Goal: Information Seeking & Learning: Compare options

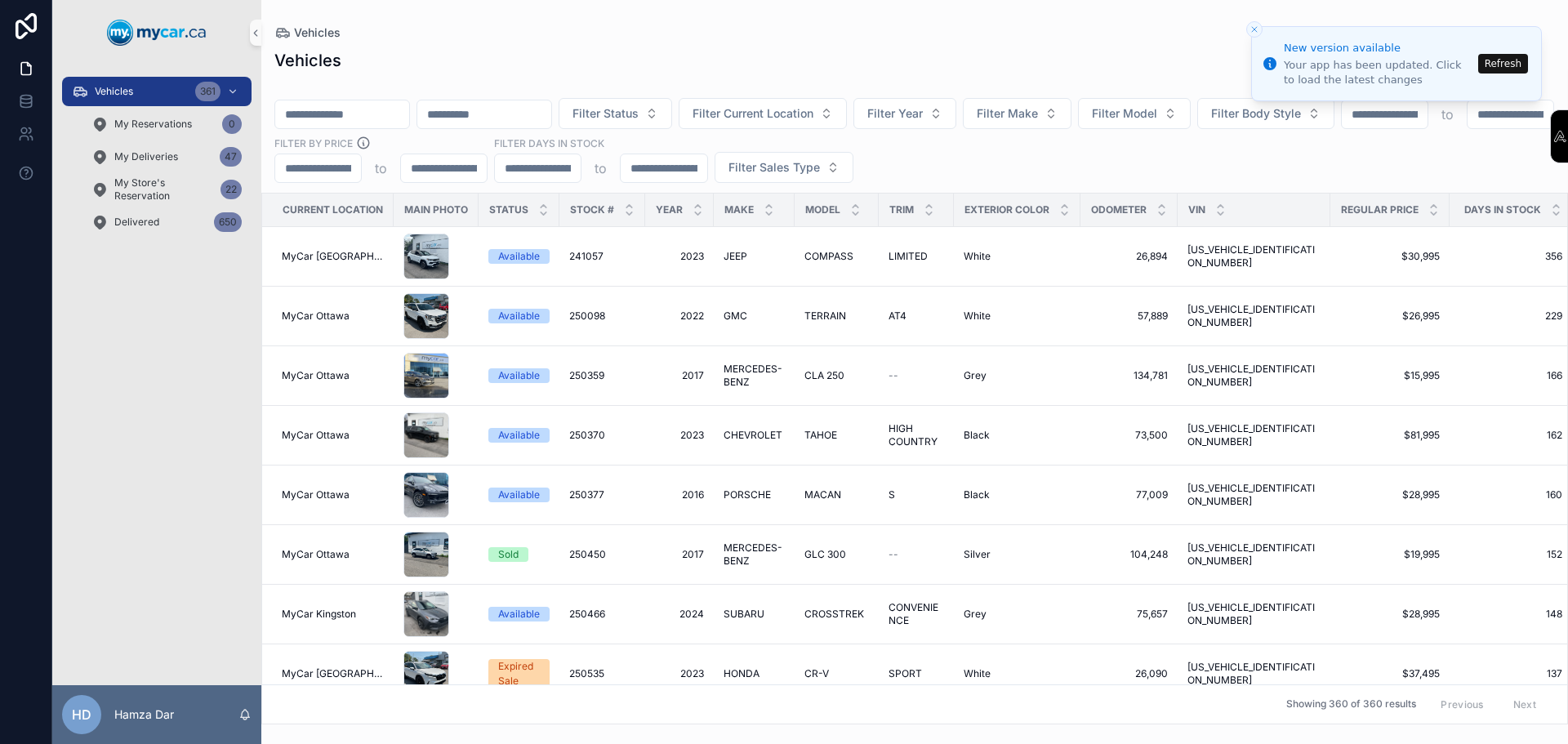
click at [1253, 30] on icon "Close toast" at bounding box center [1254, 29] width 10 height 10
click at [1505, 54] on button "Refresh" at bounding box center [1502, 63] width 49 height 20
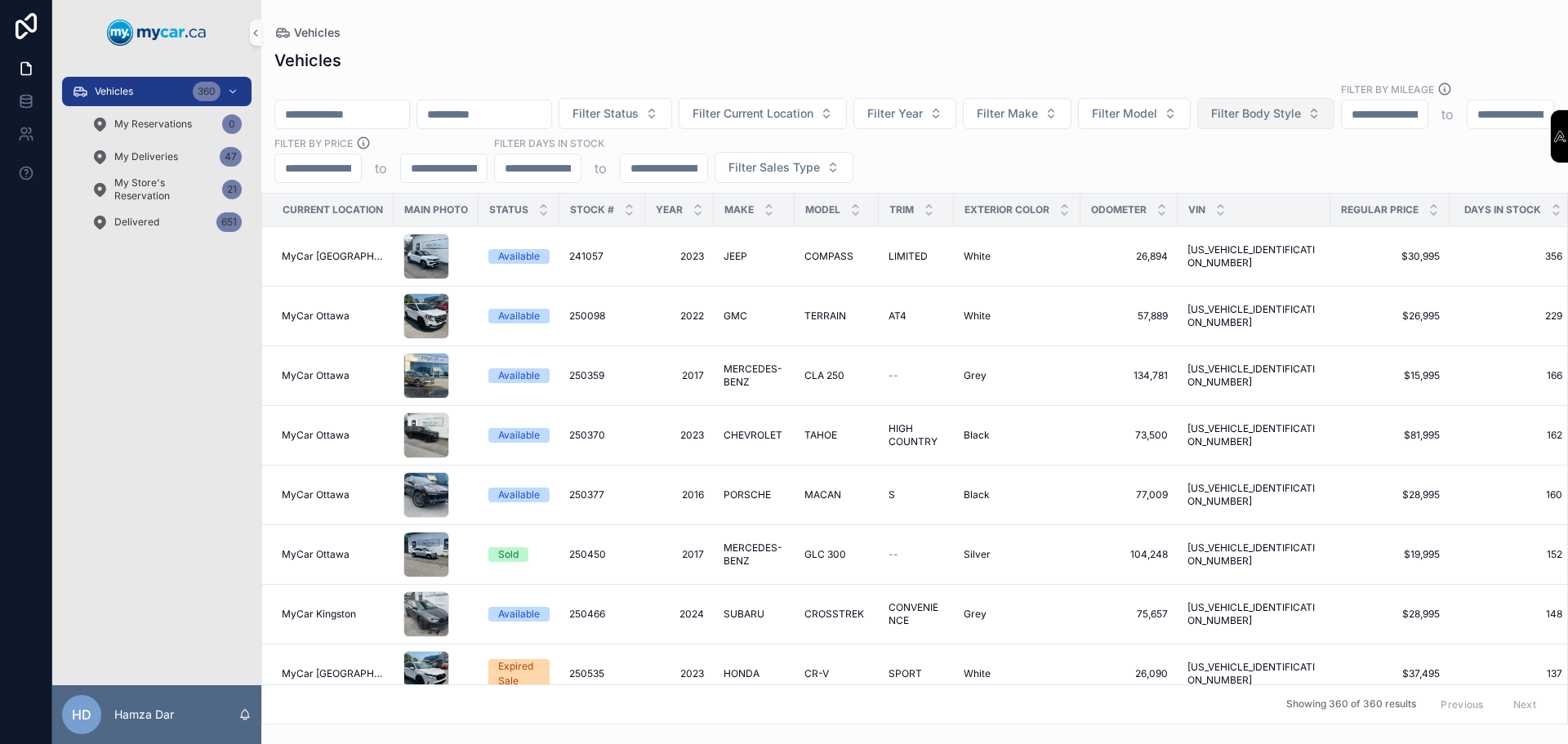
click at [1334, 106] on button "Filter Body Style" at bounding box center [1266, 113] width 137 height 31
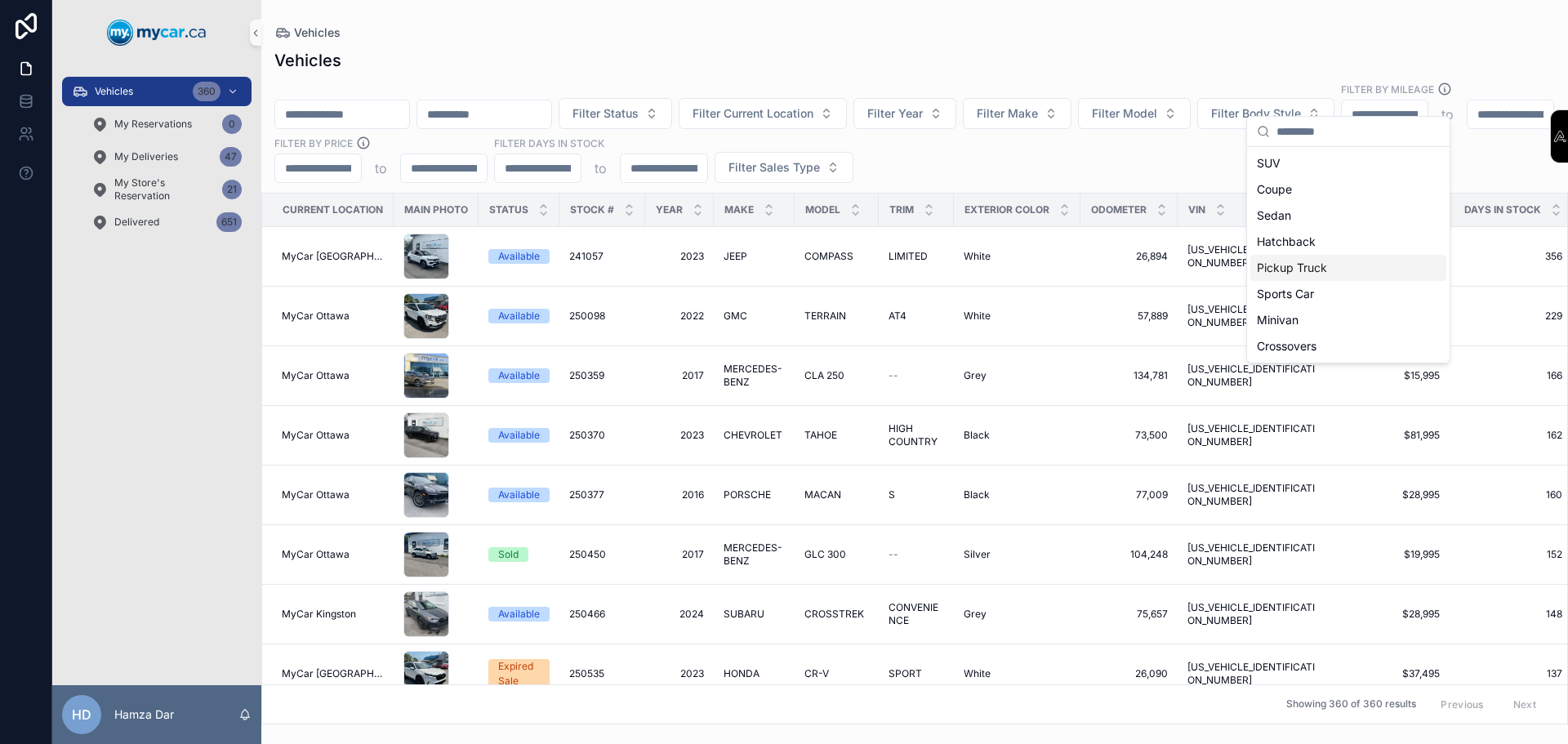
click at [1299, 271] on div "Pickup Truck" at bounding box center [1348, 268] width 196 height 26
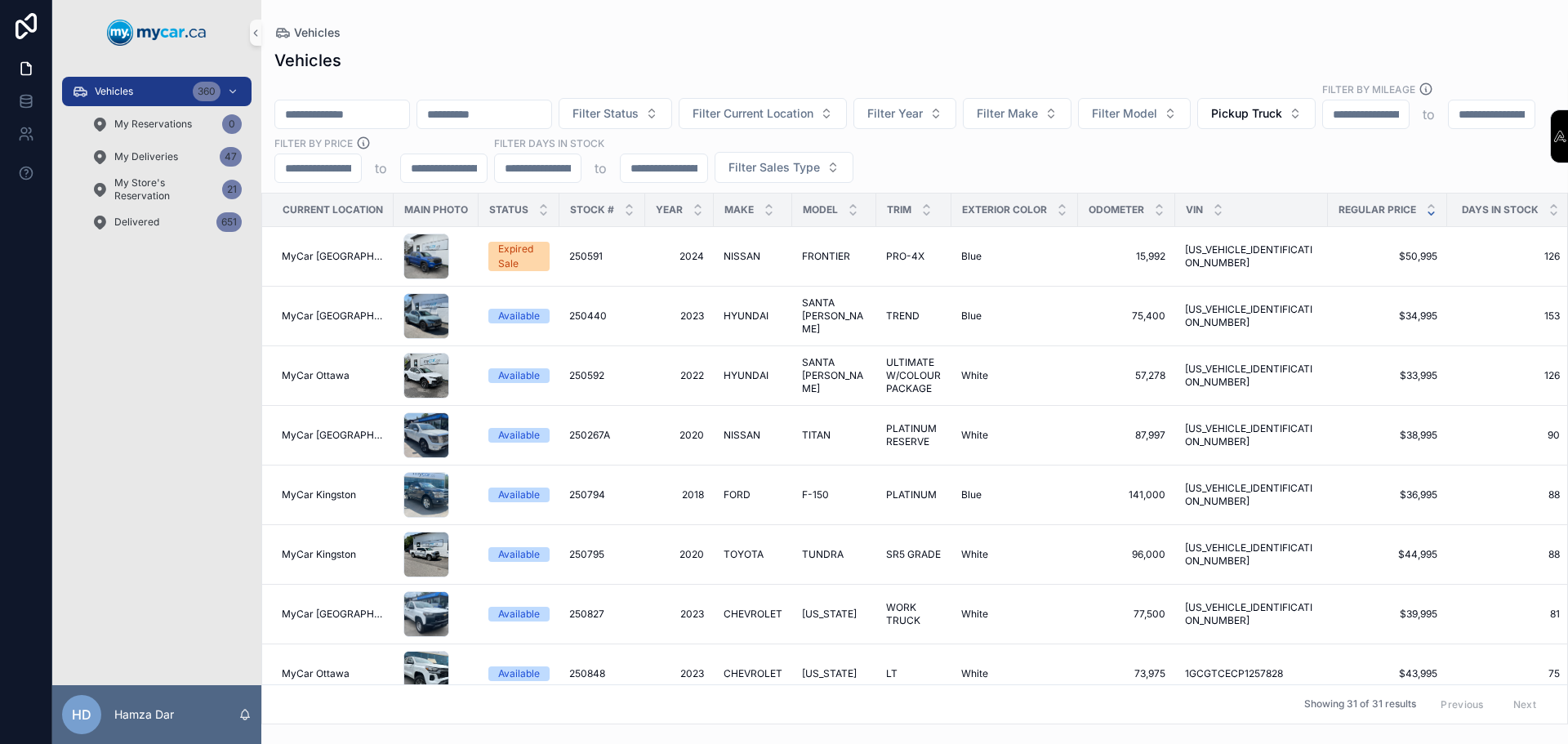
click at [1426, 208] on icon "scrollable content" at bounding box center [1431, 213] width 10 height 10
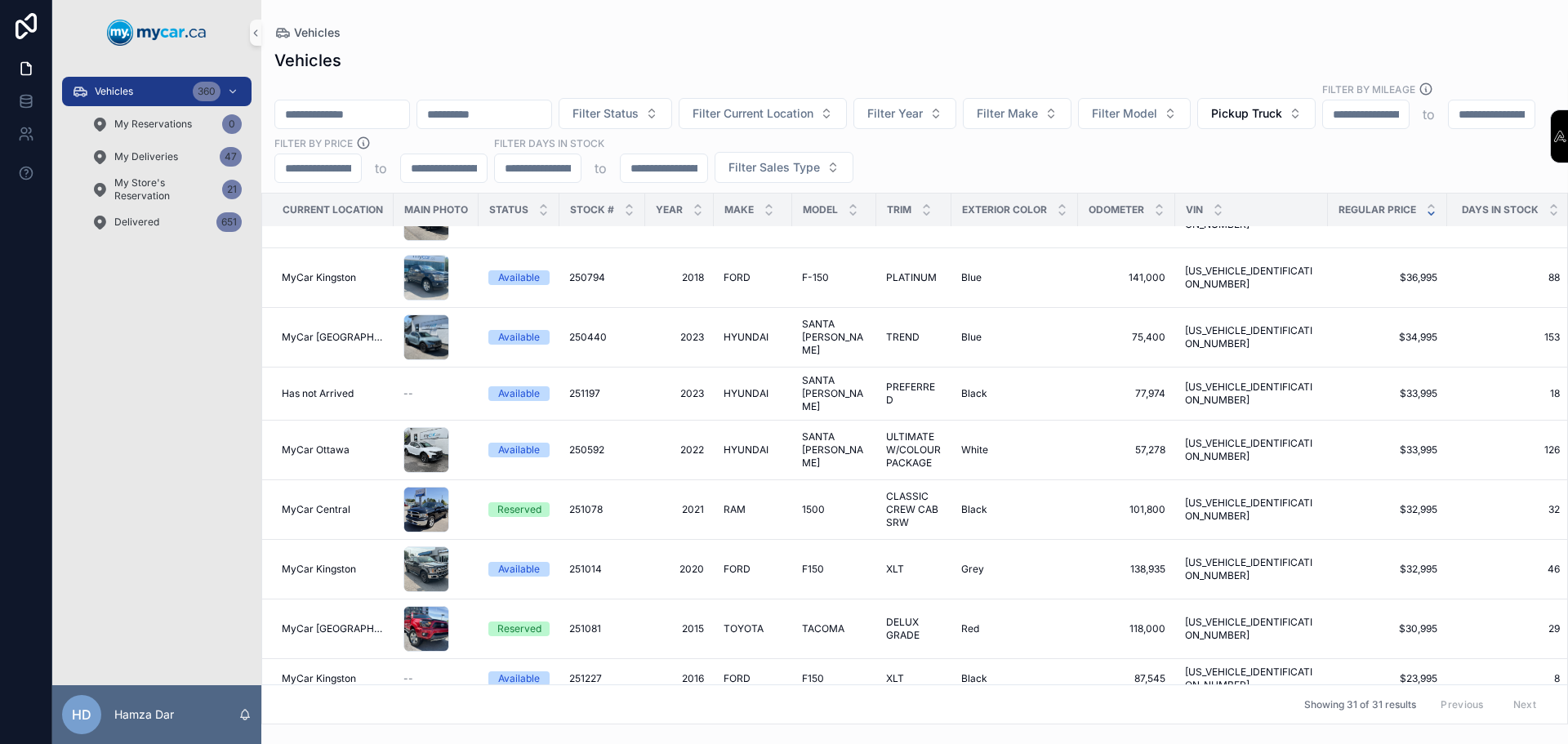
scroll to position [999, 0]
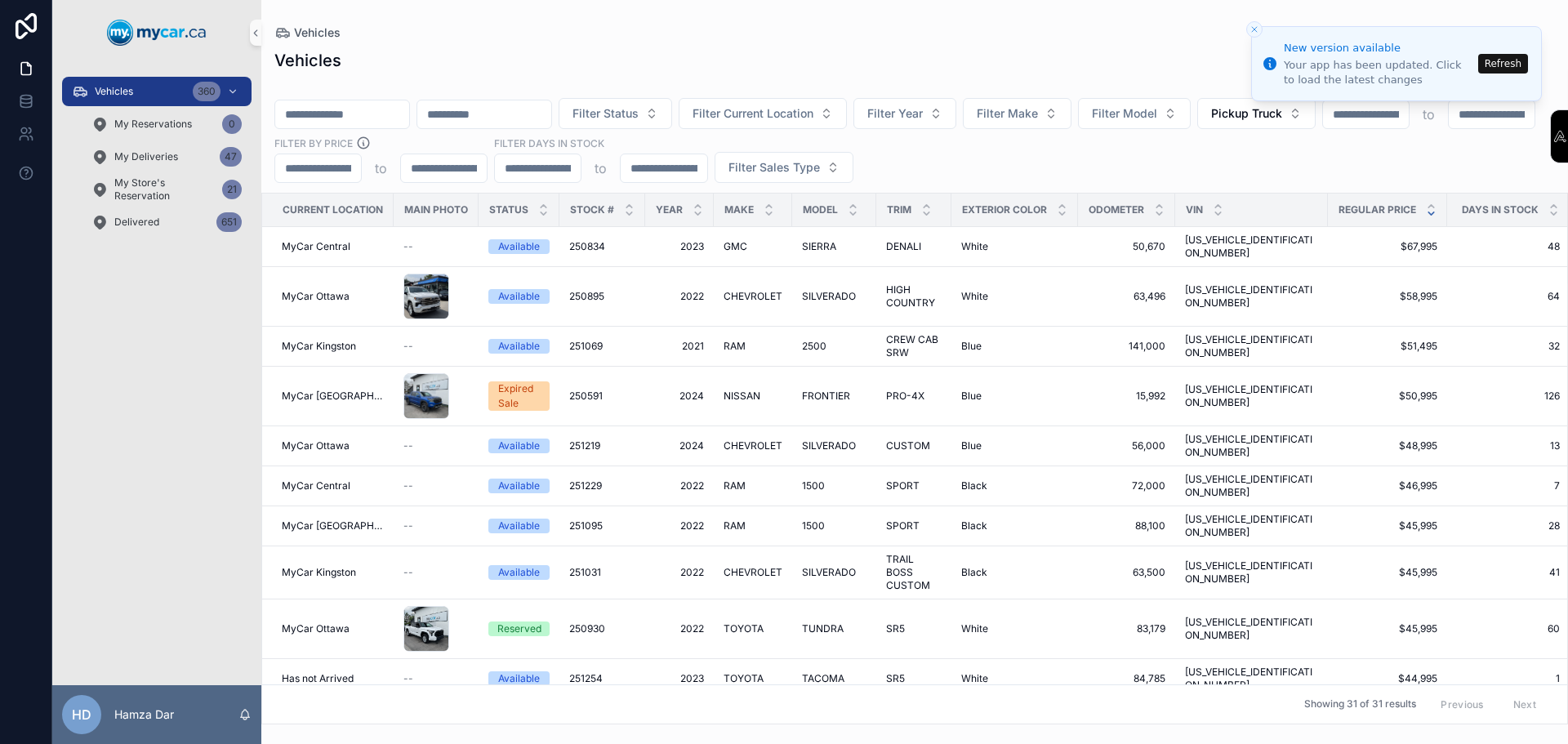
click at [1488, 63] on button "Refresh" at bounding box center [1502, 63] width 49 height 20
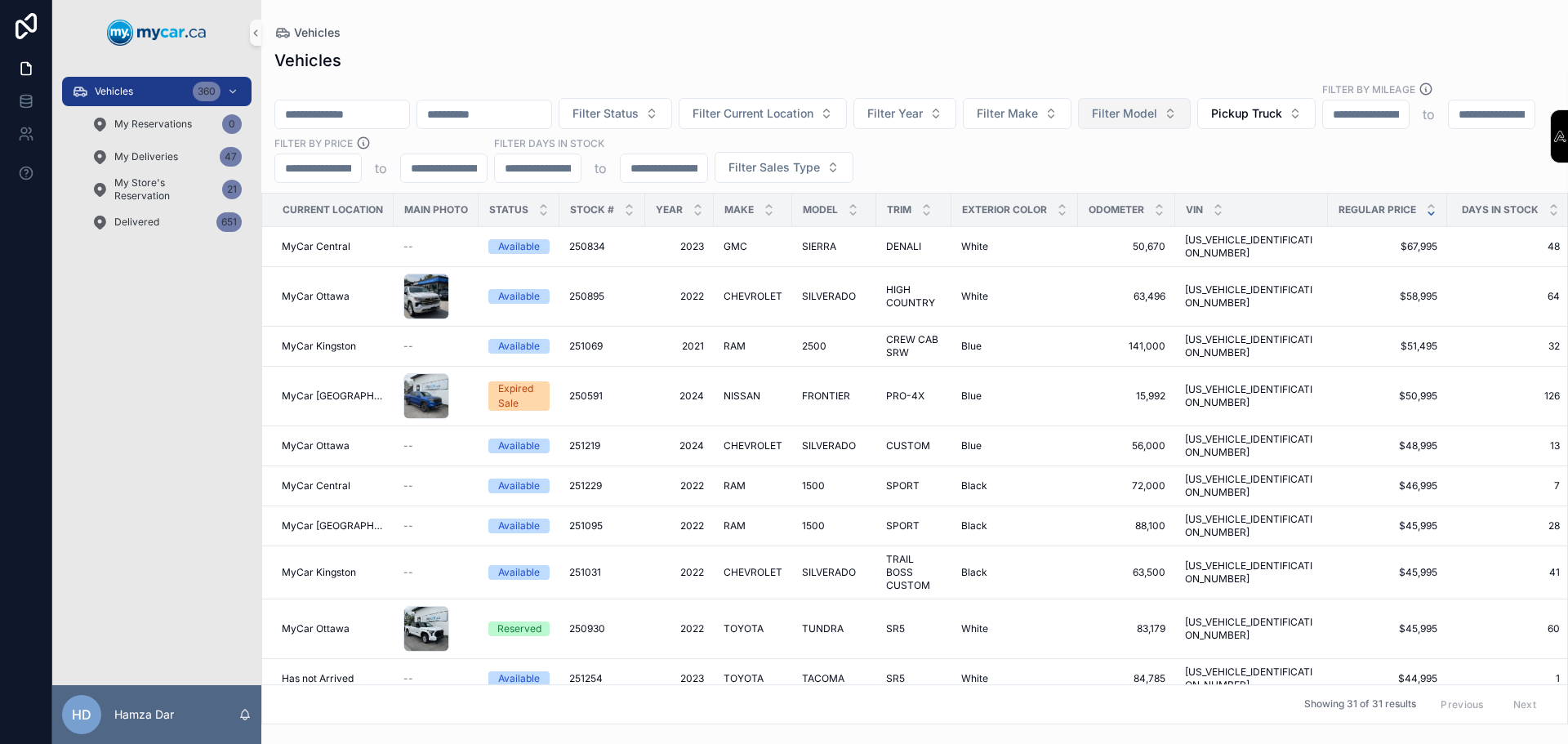
click at [1157, 106] on span "Filter Model" at bounding box center [1124, 113] width 65 height 16
type input "****"
click at [1170, 171] on div "CX-5" at bounding box center [1216, 163] width 196 height 26
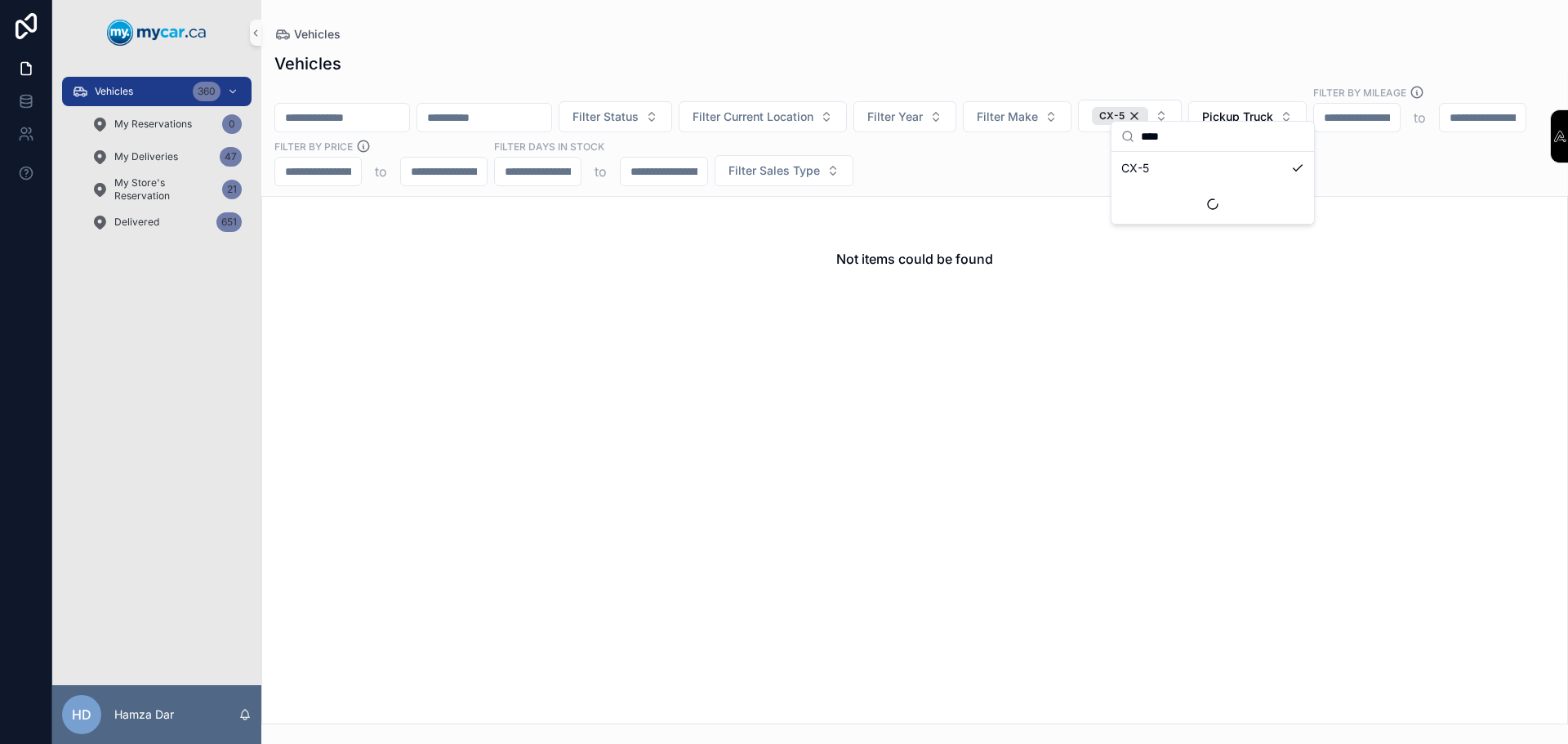
click at [803, 562] on div "Not items could be found" at bounding box center [915, 460] width 1306 height 528
click at [1306, 101] on button "Pickup Truck" at bounding box center [1247, 117] width 119 height 31
click at [1284, 169] on div "None" at bounding box center [1329, 168] width 196 height 26
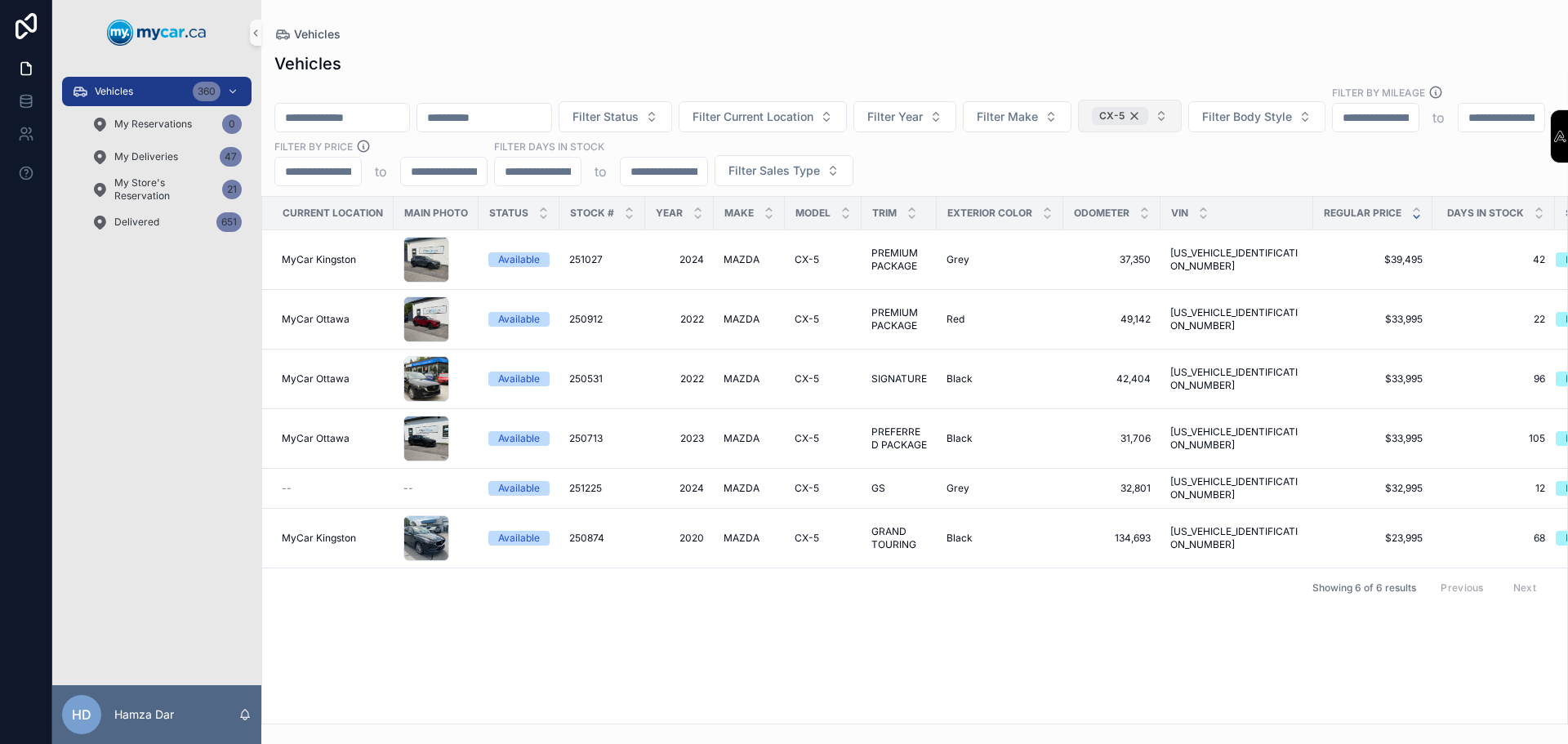
click at [1148, 107] on div "CX-5" at bounding box center [1119, 115] width 56 height 18
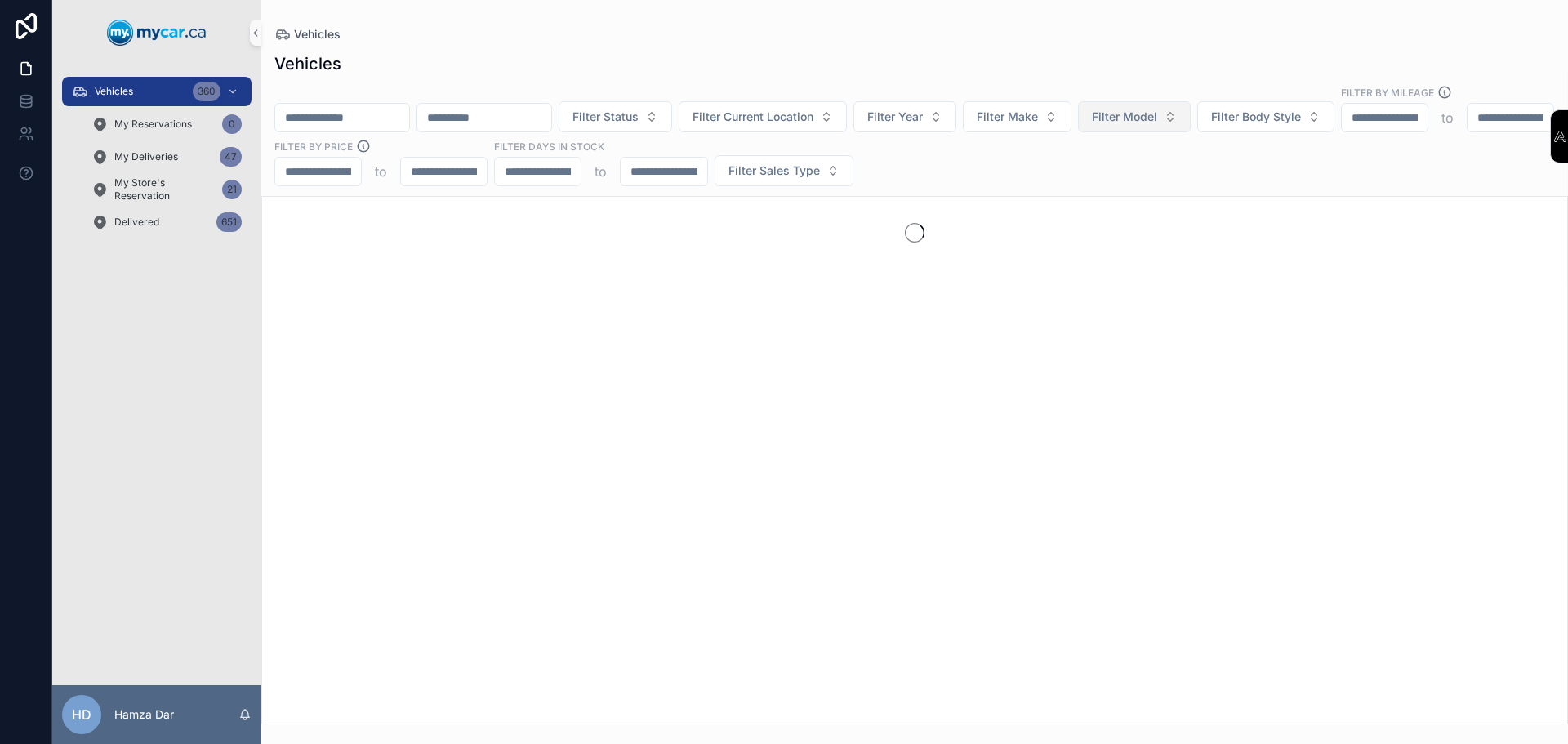
click at [1157, 108] on span "Filter Model" at bounding box center [1124, 116] width 65 height 16
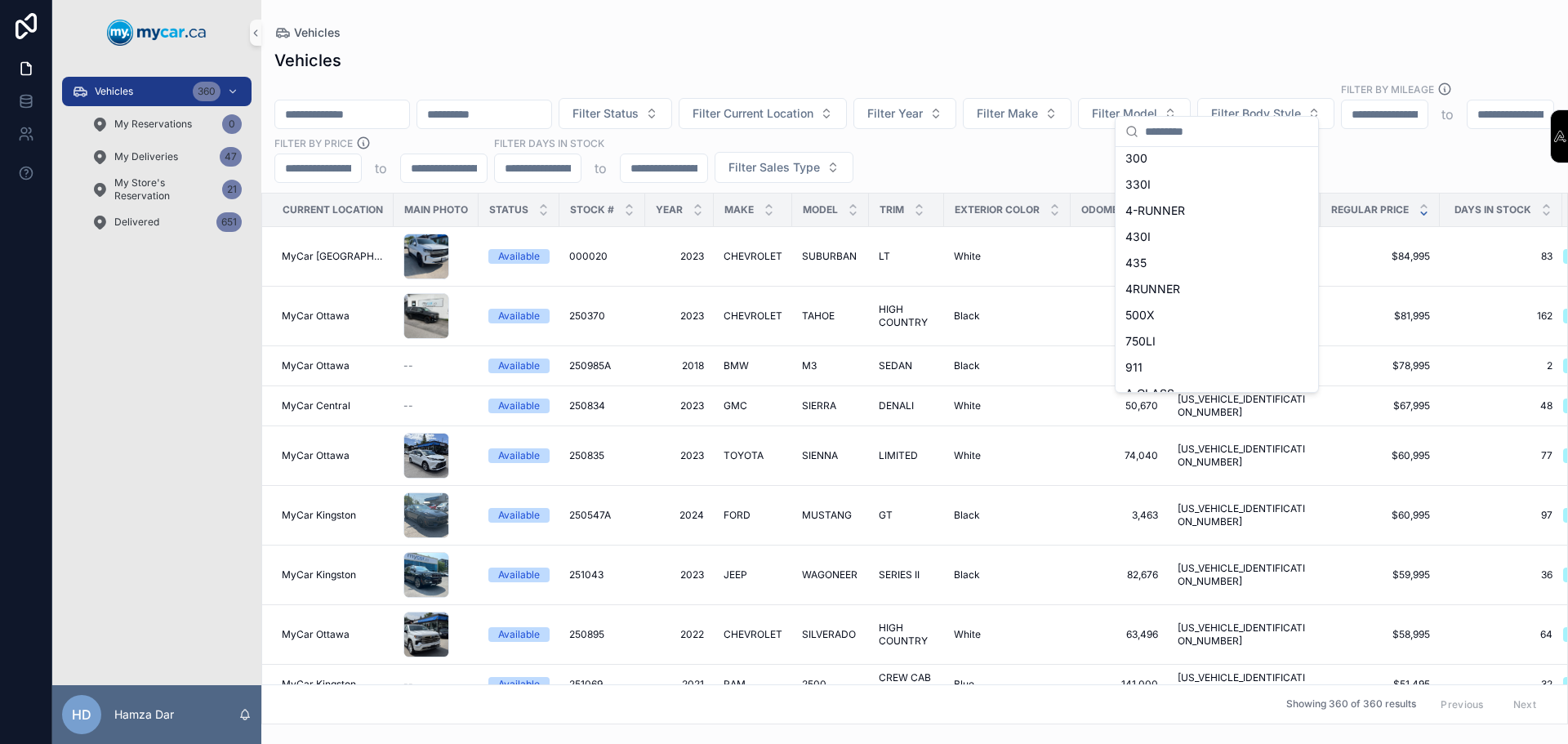
scroll to position [164, 0]
click at [1132, 70] on div "Vehicles" at bounding box center [915, 61] width 1280 height 23
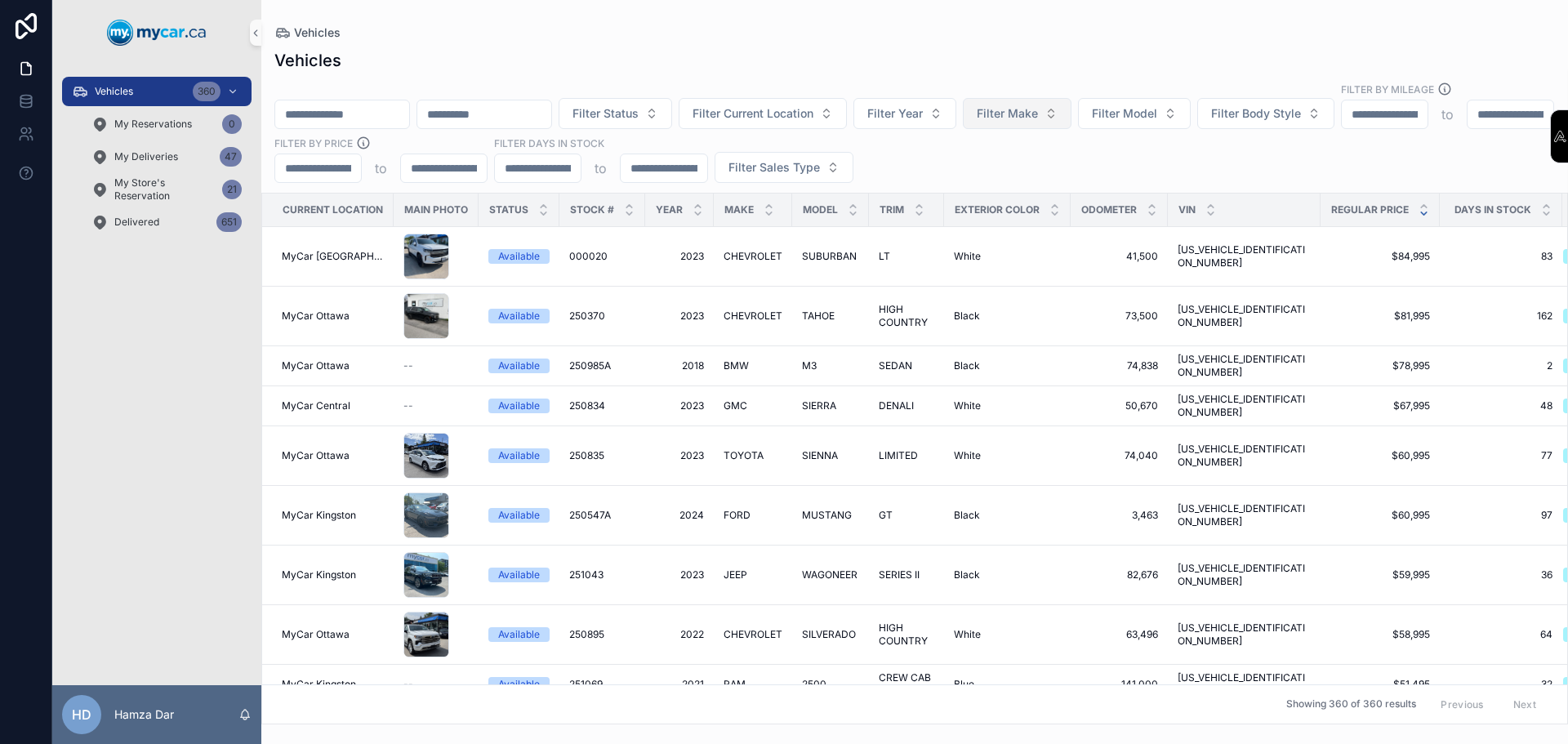
click at [1038, 106] on span "Filter Make" at bounding box center [1007, 113] width 62 height 16
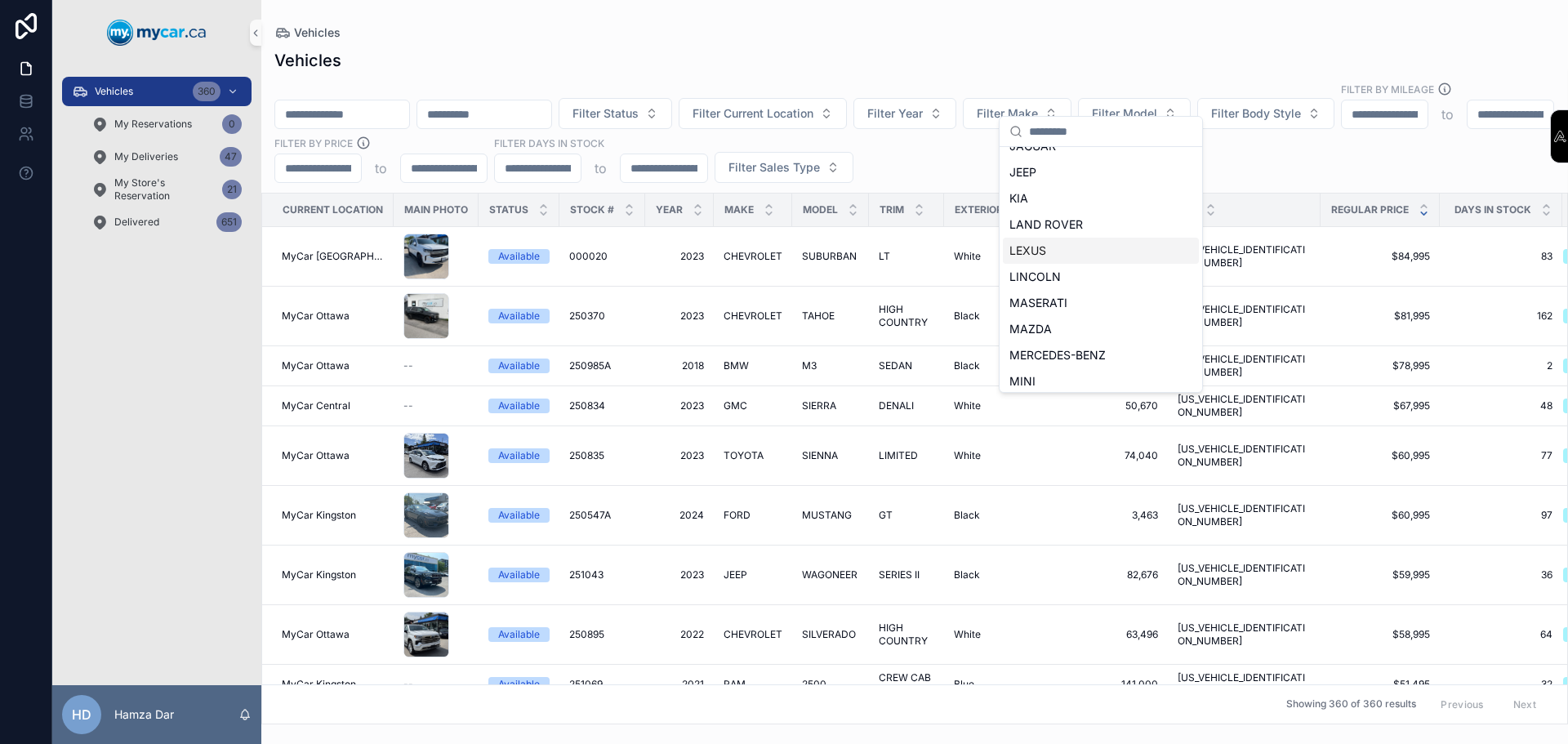
scroll to position [490, 0]
click at [1046, 295] on span "MAZDA" at bounding box center [1030, 300] width 42 height 16
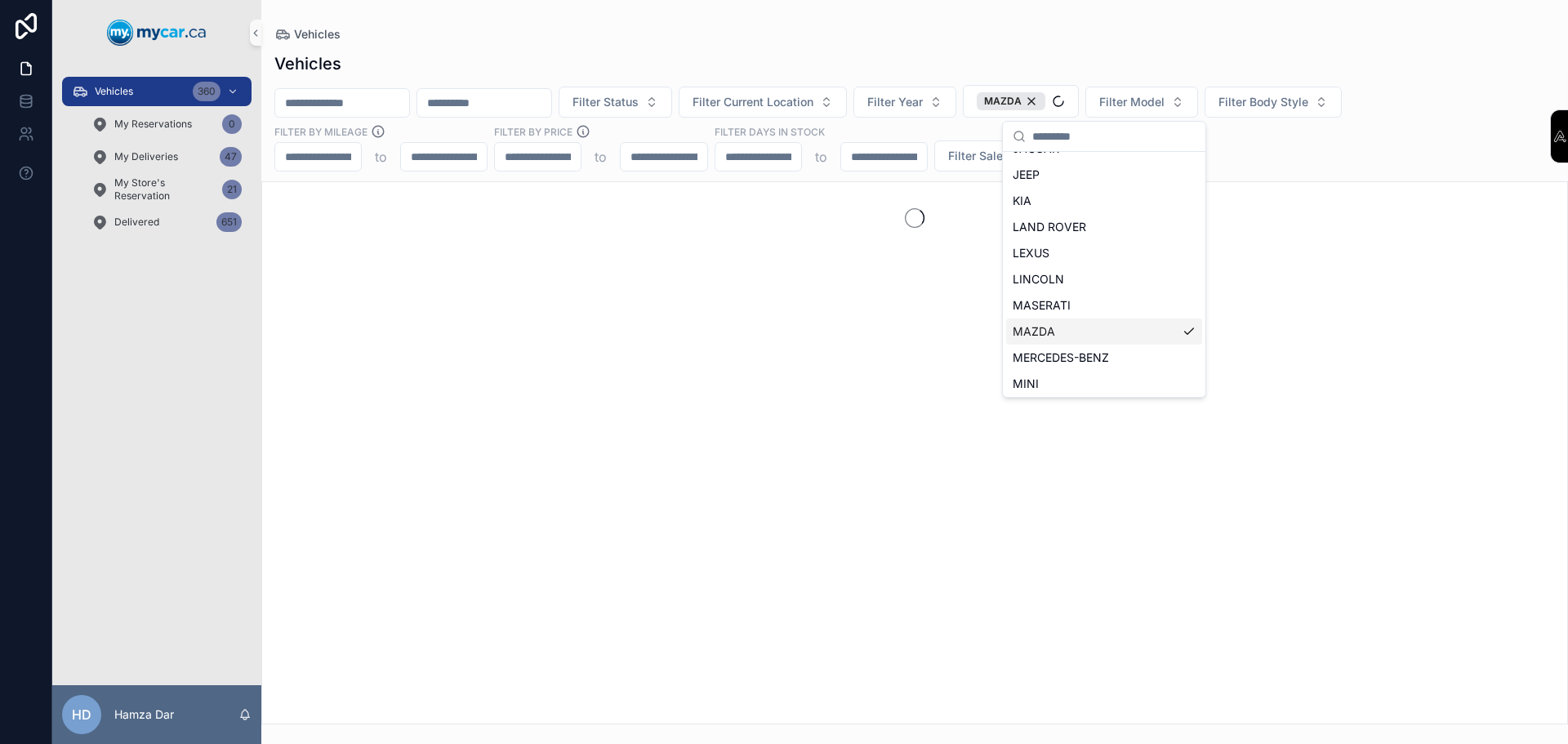
scroll to position [516, 0]
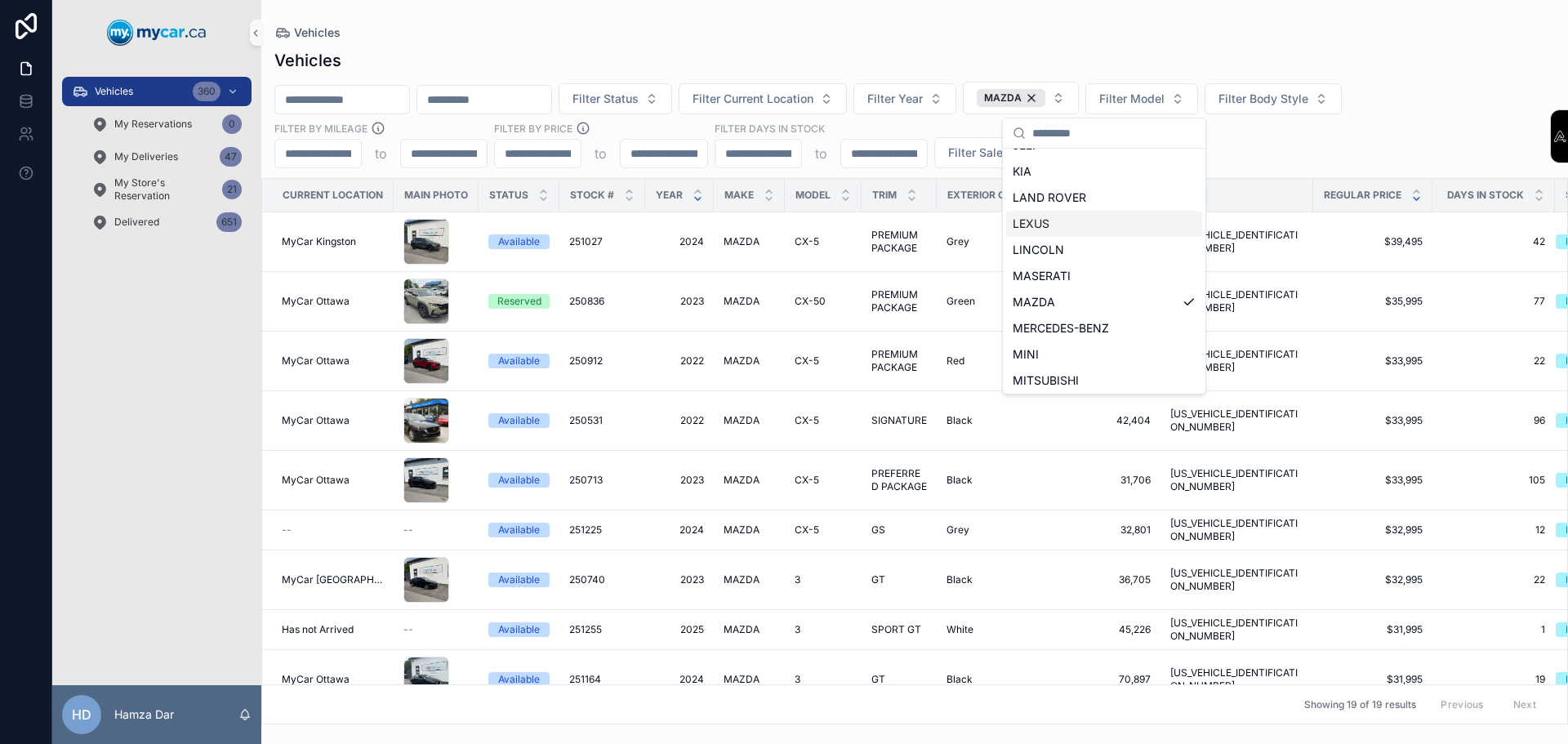
click at [693, 200] on icon "scrollable content" at bounding box center [697, 198] width 10 height 10
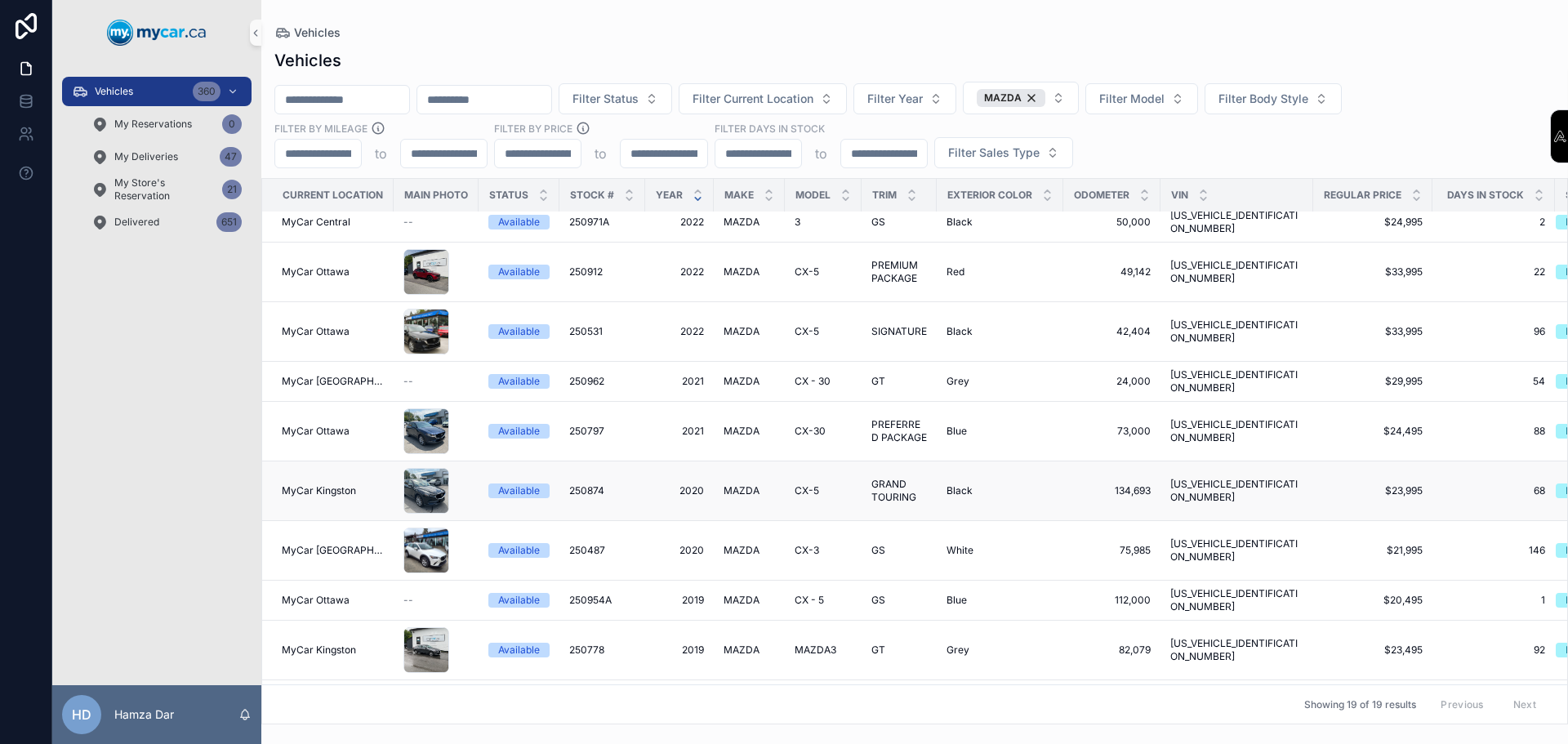
scroll to position [455, 0]
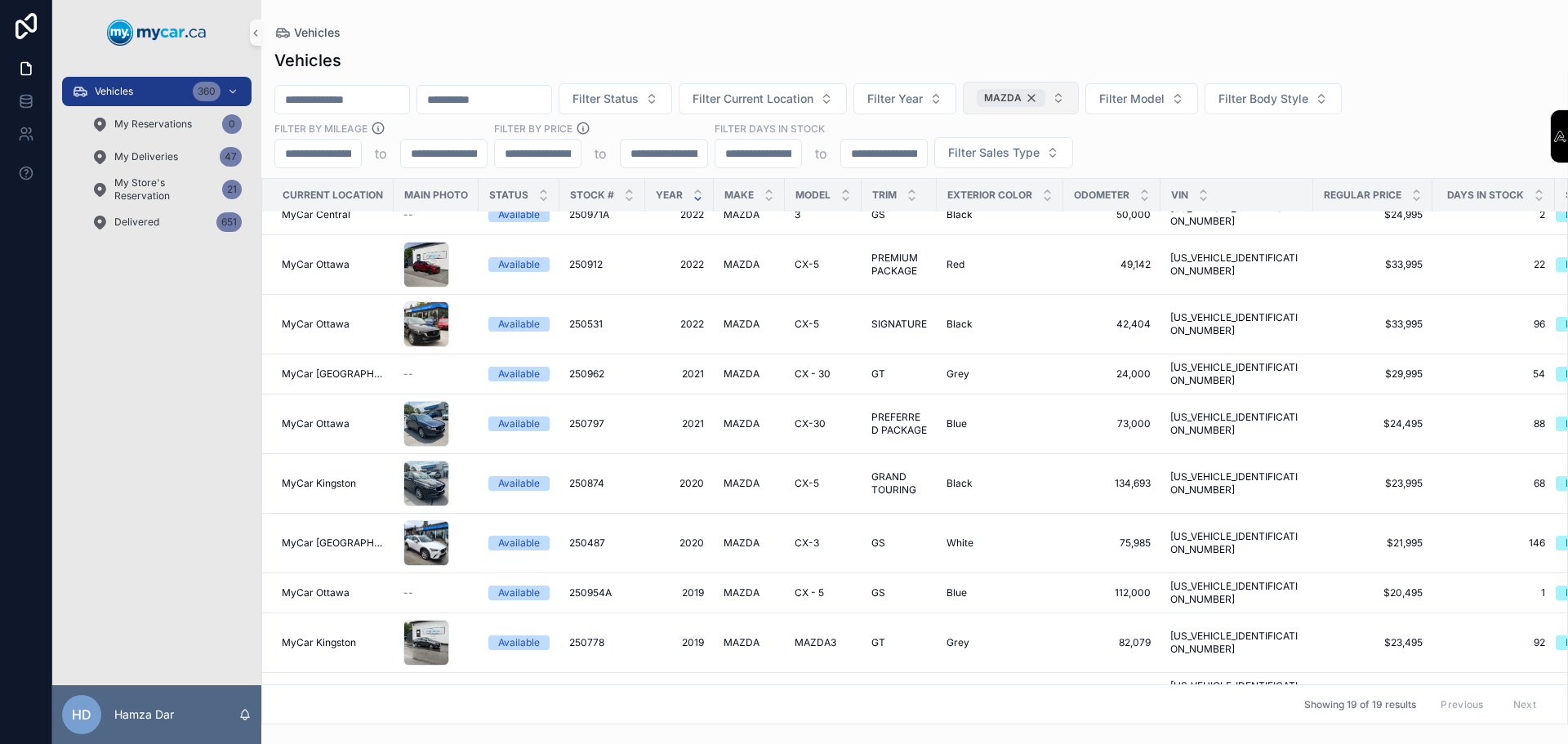
click at [1045, 100] on div "MAZDA" at bounding box center [1010, 98] width 68 height 18
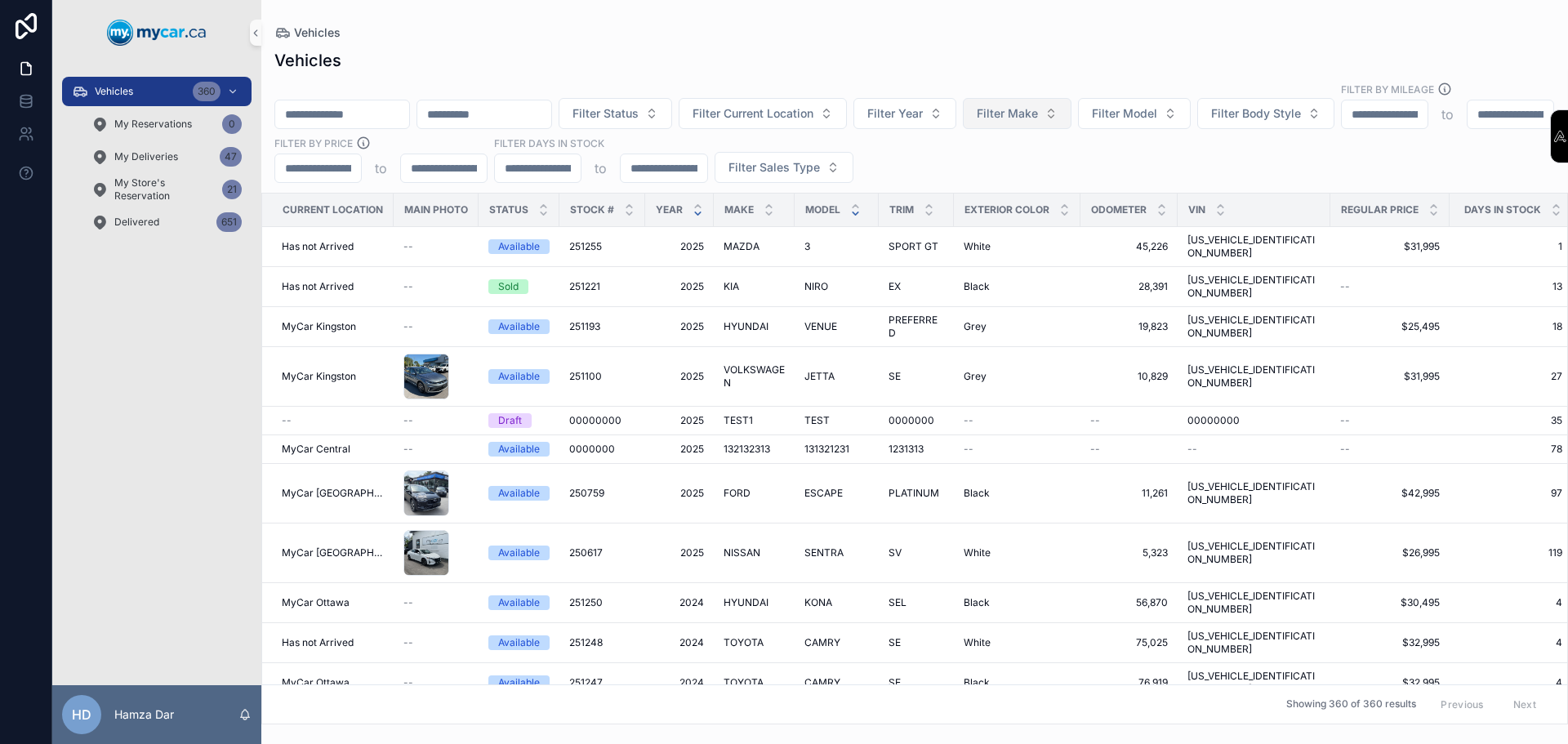
click at [855, 208] on icon "scrollable content" at bounding box center [855, 213] width 10 height 10
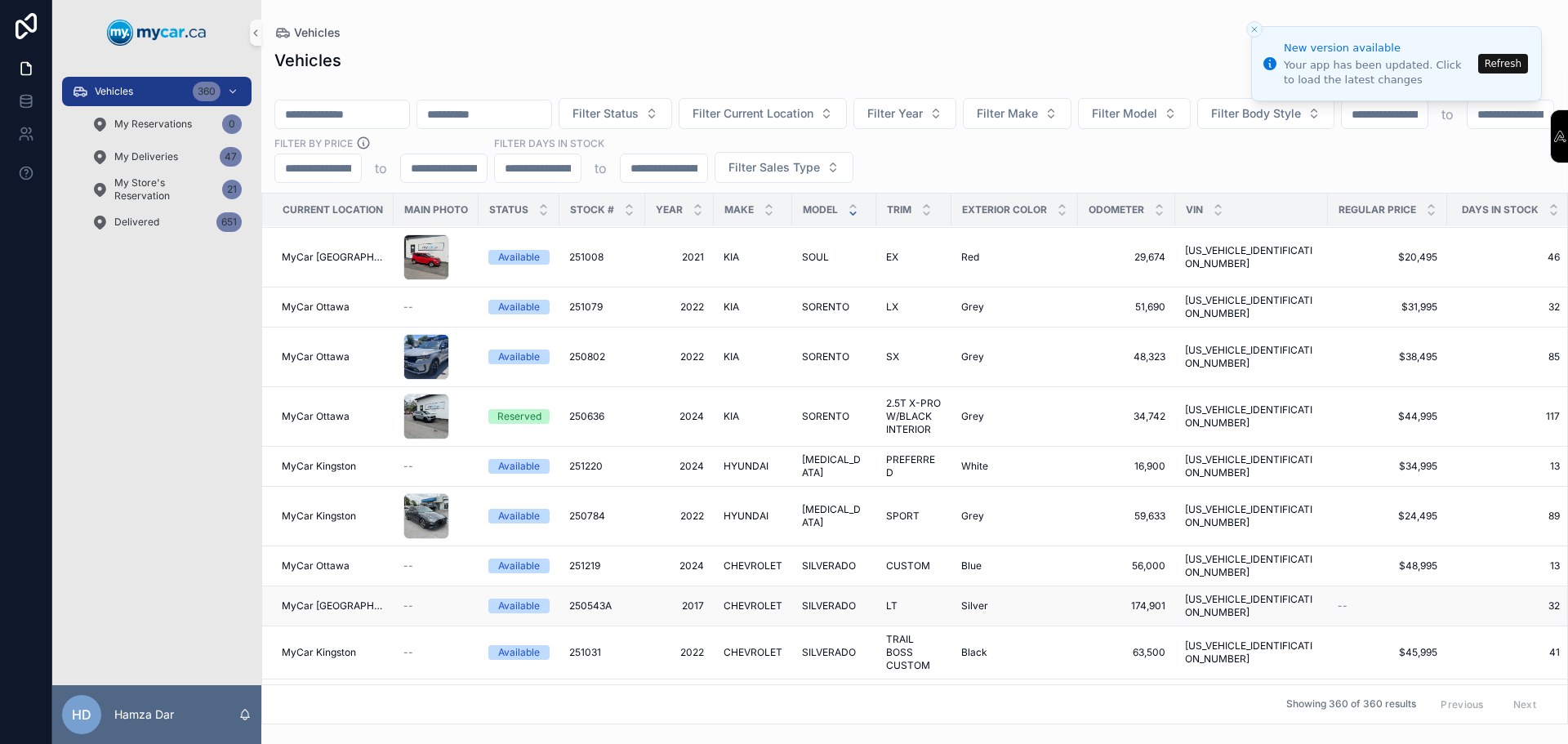
scroll to position [3020, 0]
